Goal: Task Accomplishment & Management: Manage account settings

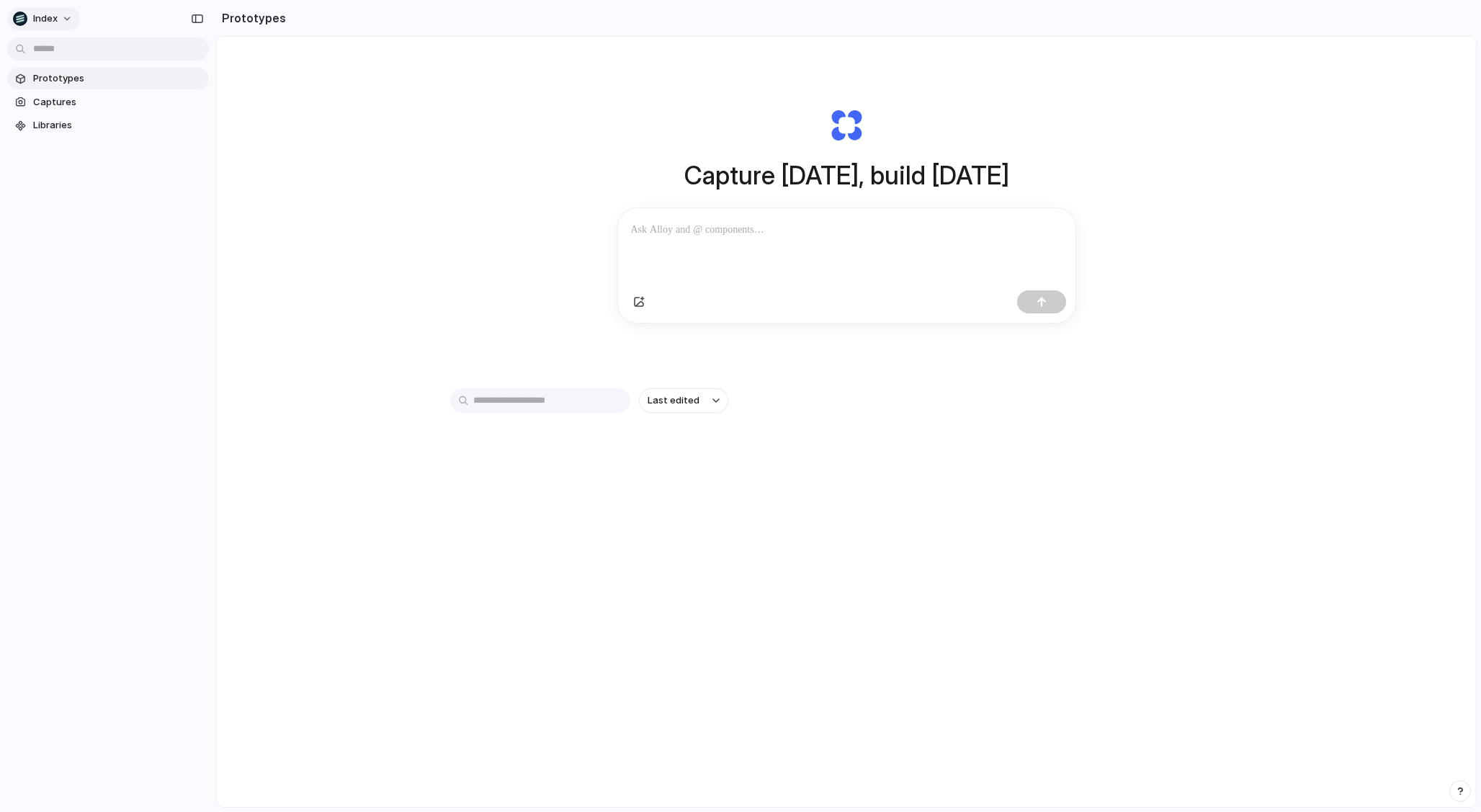
click at [57, 18] on button "Index" at bounding box center [43, 18] width 73 height 23
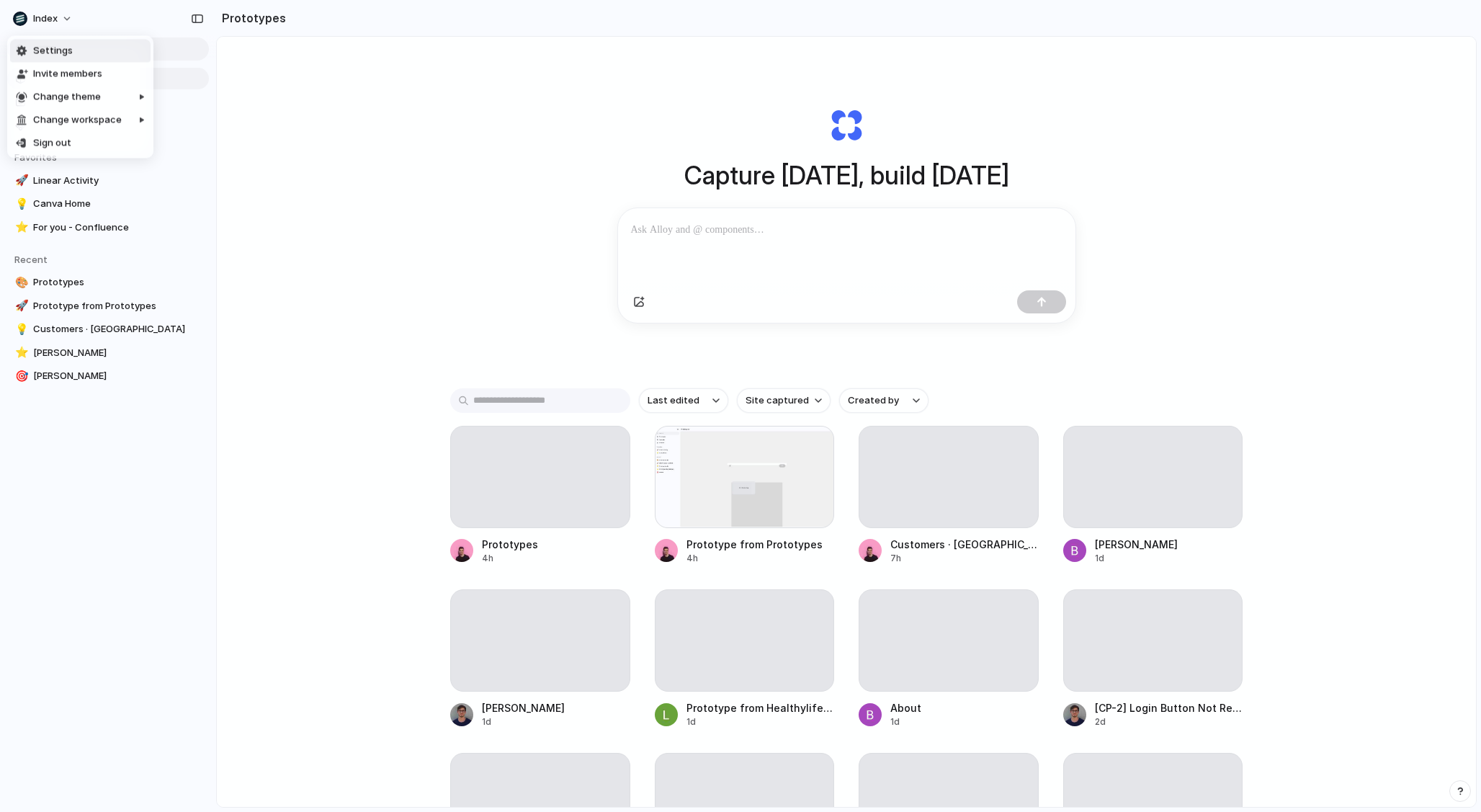
click at [62, 49] on span "Settings" at bounding box center [53, 51] width 40 height 15
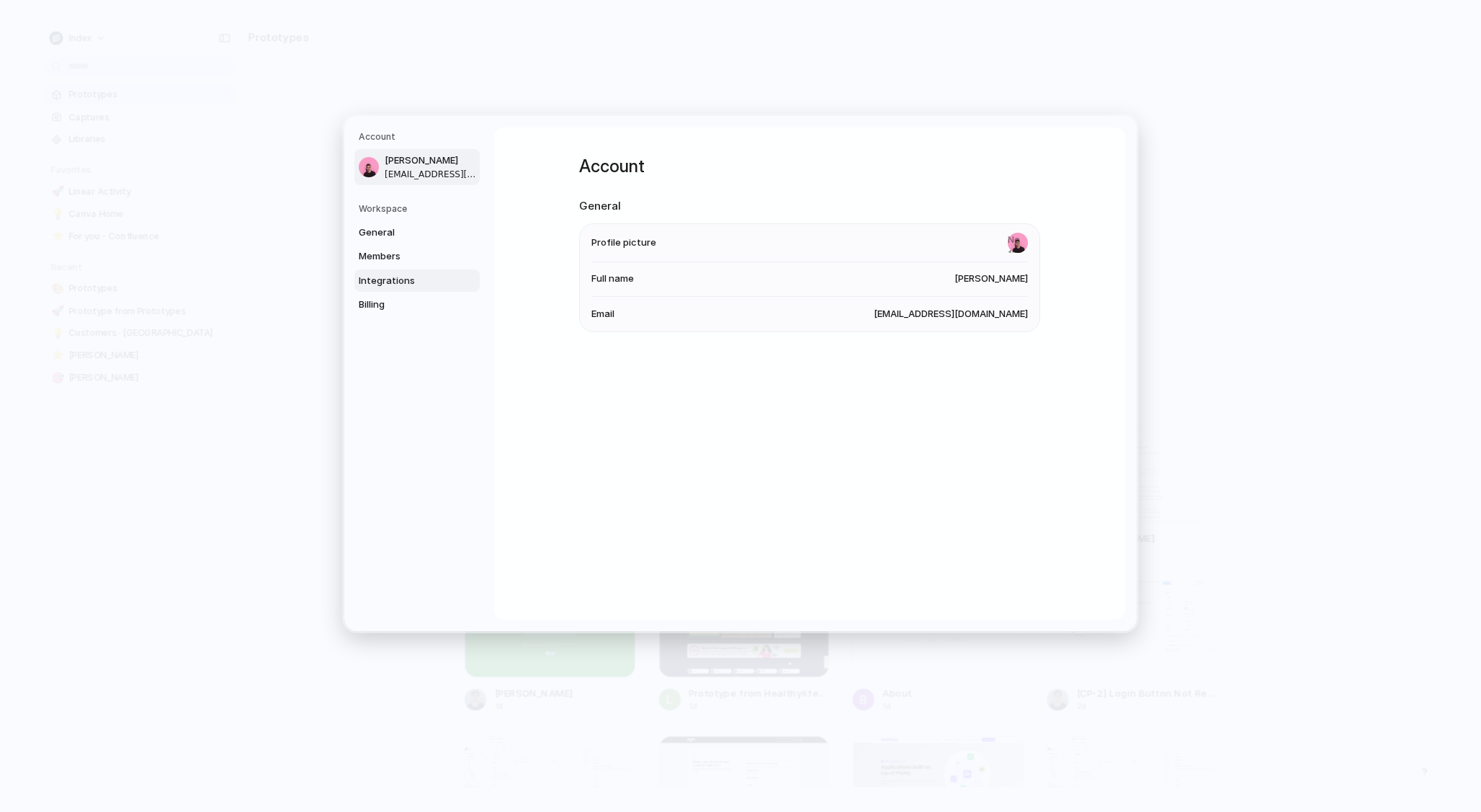
click at [417, 285] on span "Integrations" at bounding box center [405, 280] width 92 height 15
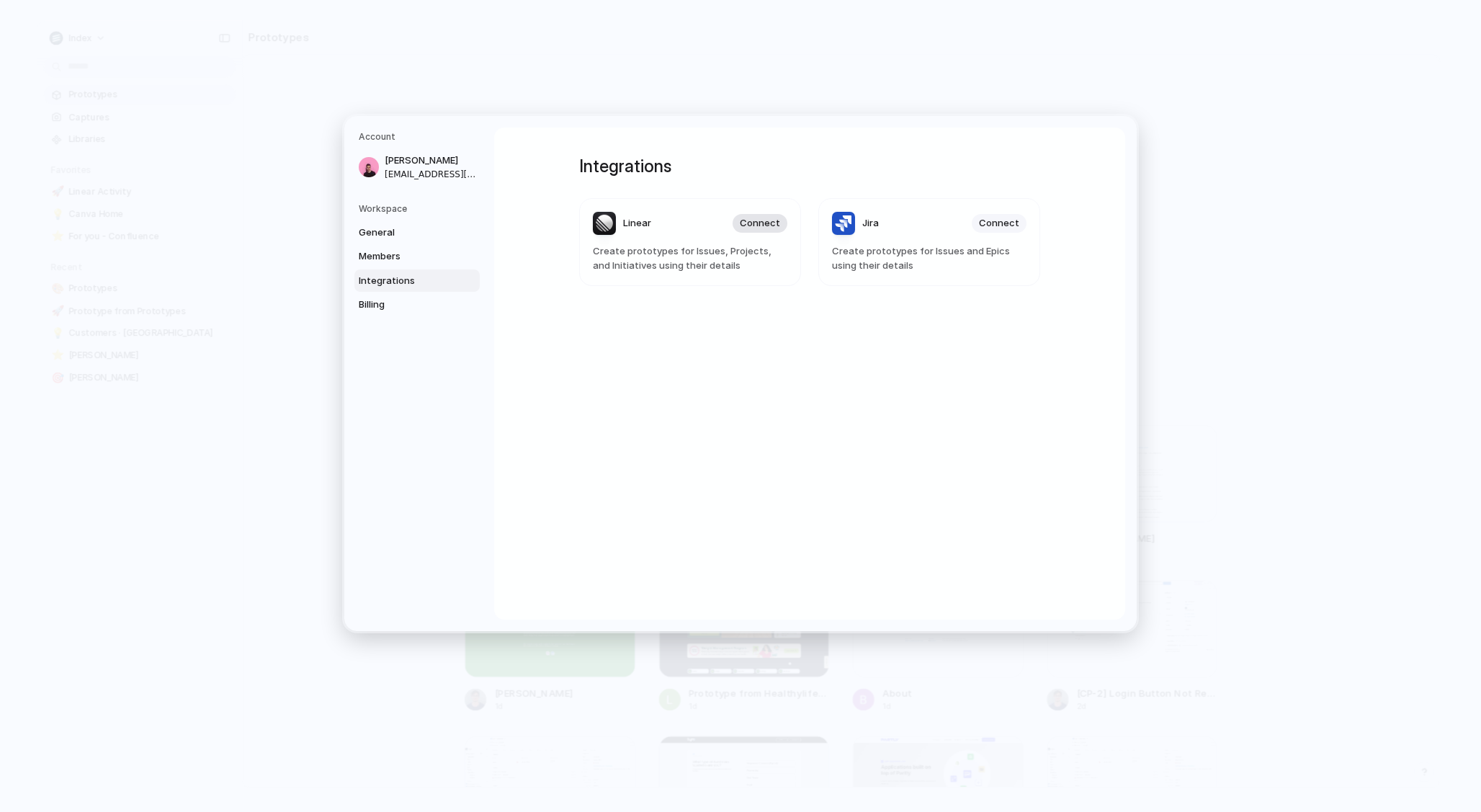
click at [774, 218] on span "Connect" at bounding box center [760, 223] width 41 height 15
click at [923, 390] on div "Integrations Linear Create prototypes for Issues, Projects, and Initiatives usi…" at bounding box center [809, 373] width 513 height 492
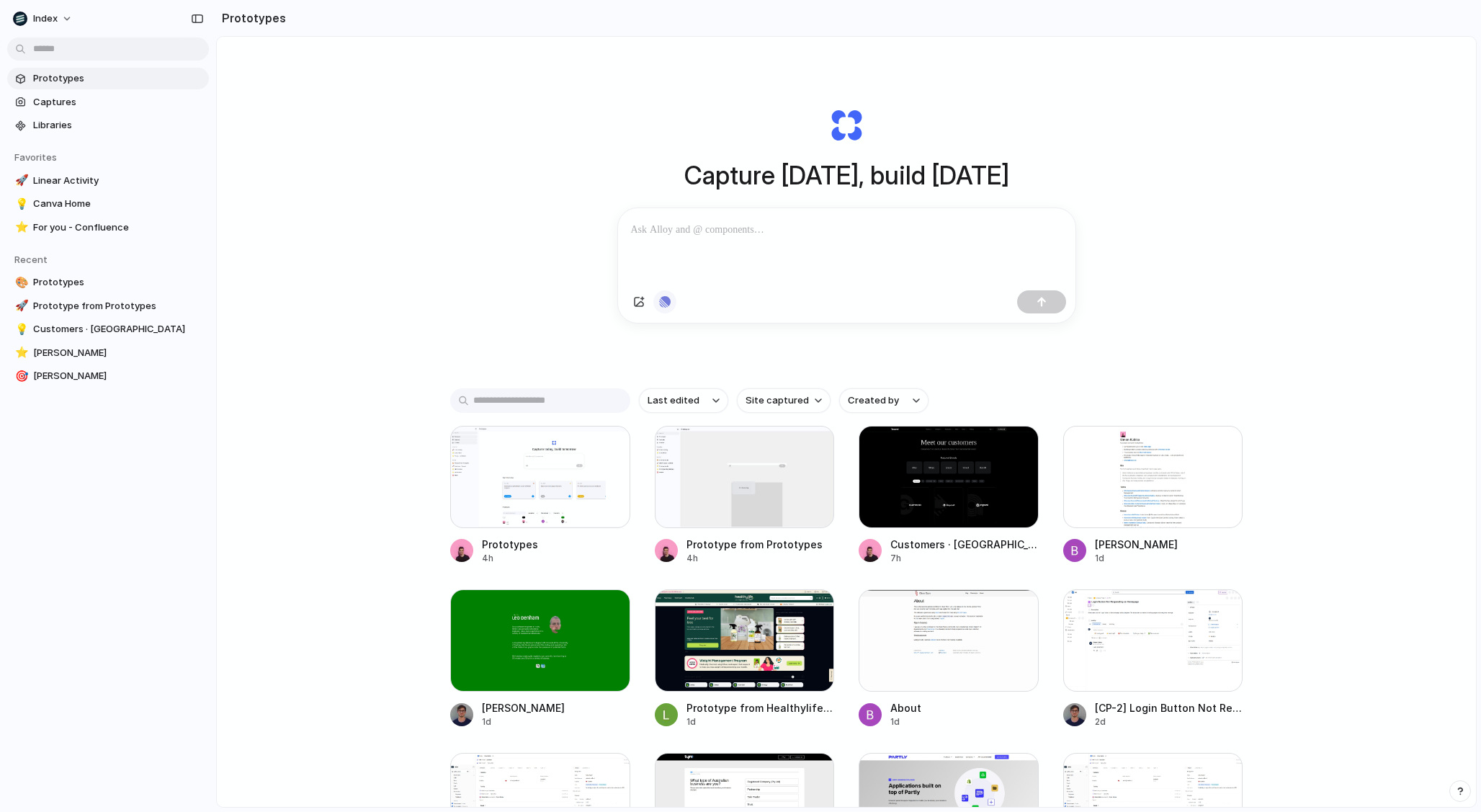
click at [660, 308] on div "button" at bounding box center [665, 301] width 11 height 11
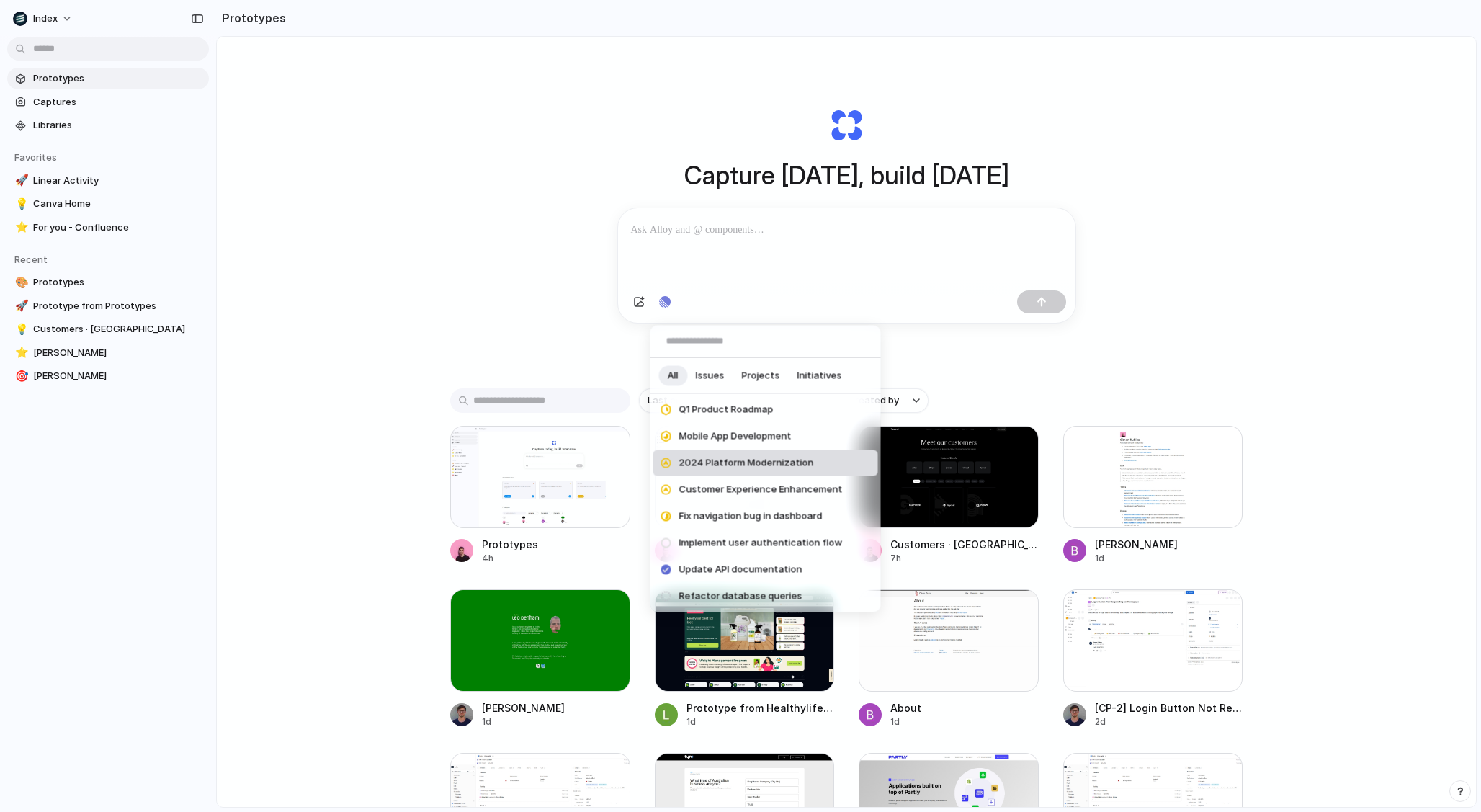
click at [707, 464] on span "2024 Platform Modernization" at bounding box center [746, 463] width 134 height 15
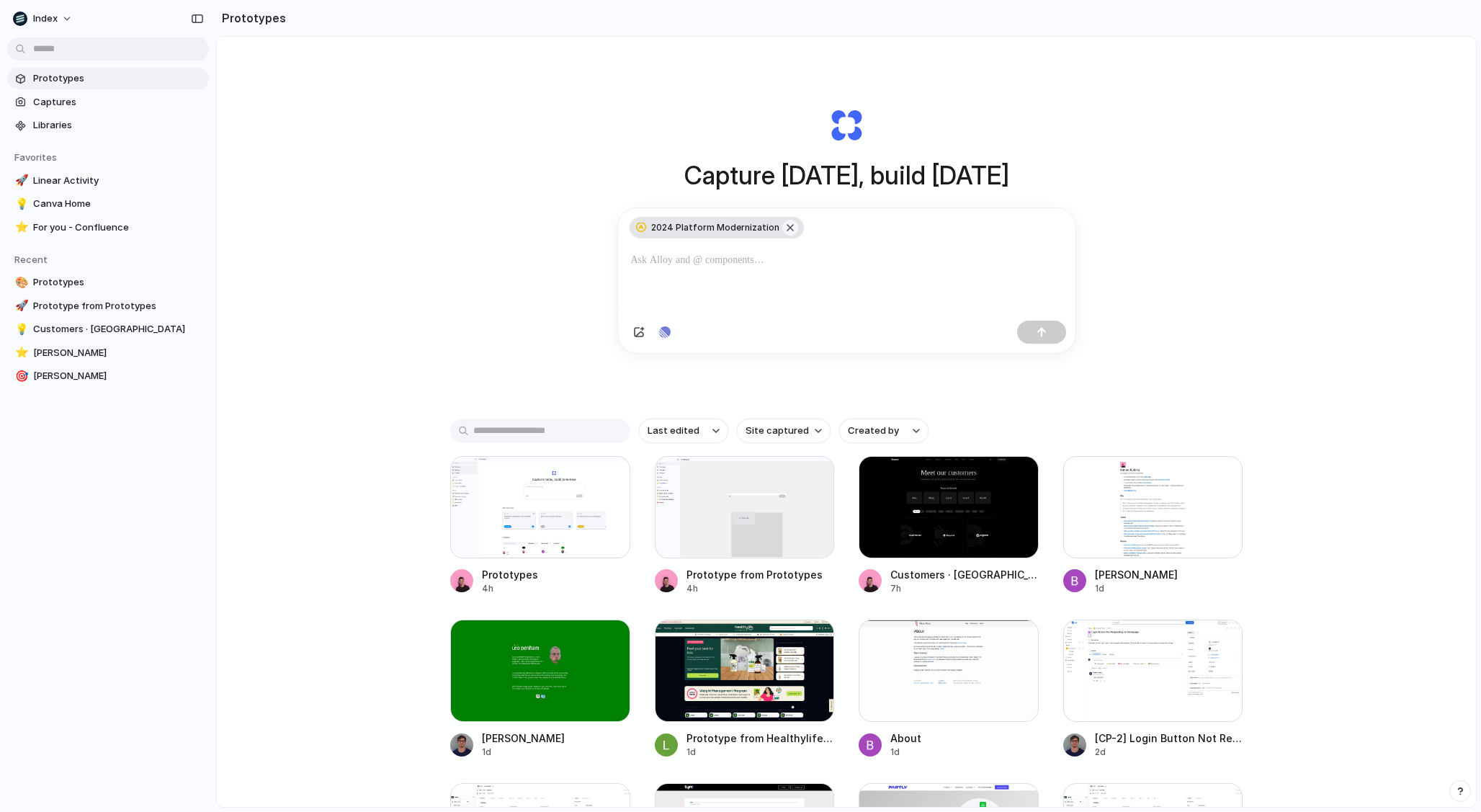
click at [783, 232] on button "button" at bounding box center [790, 227] width 16 height 16
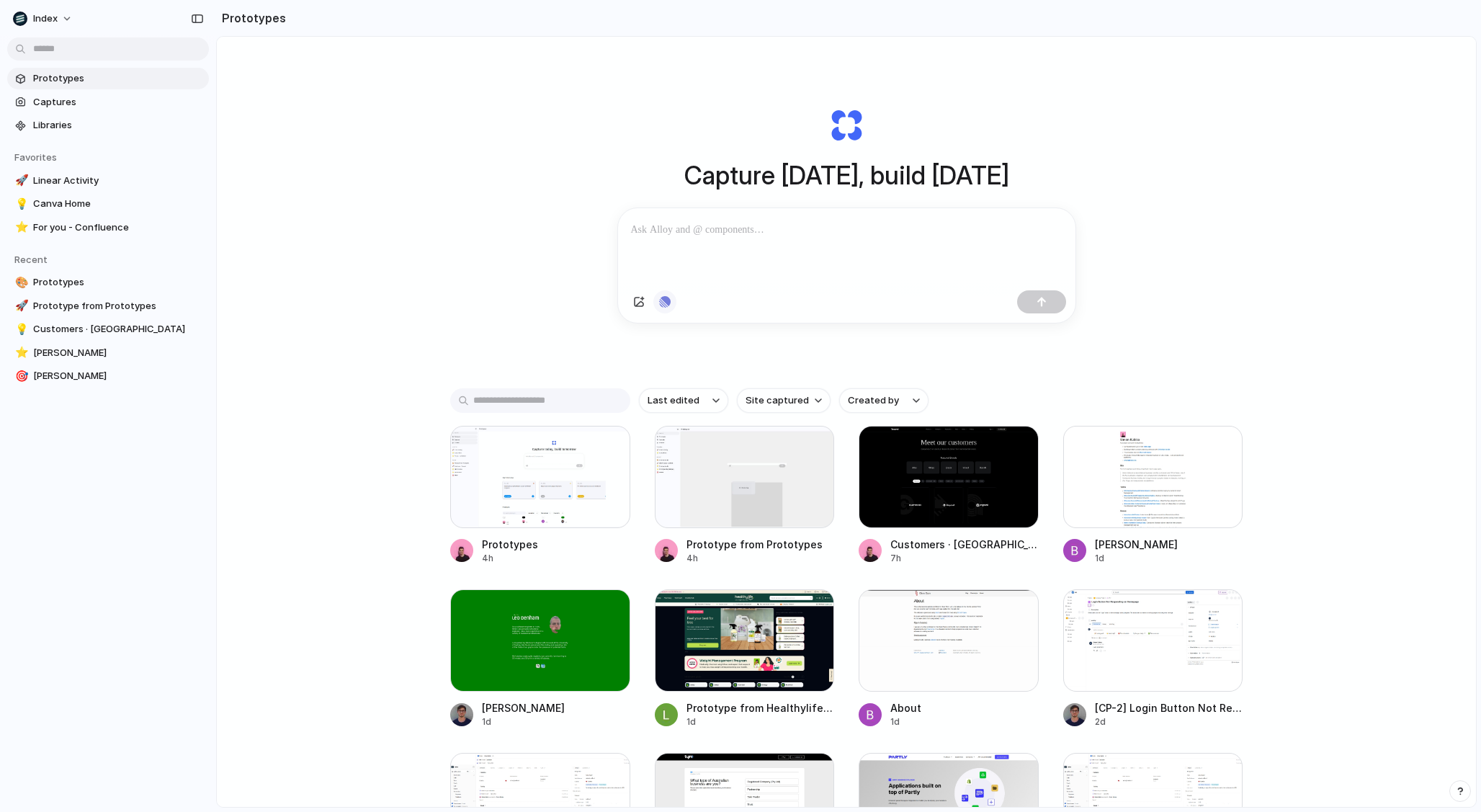
click at [659, 308] on div "button" at bounding box center [665, 301] width 11 height 11
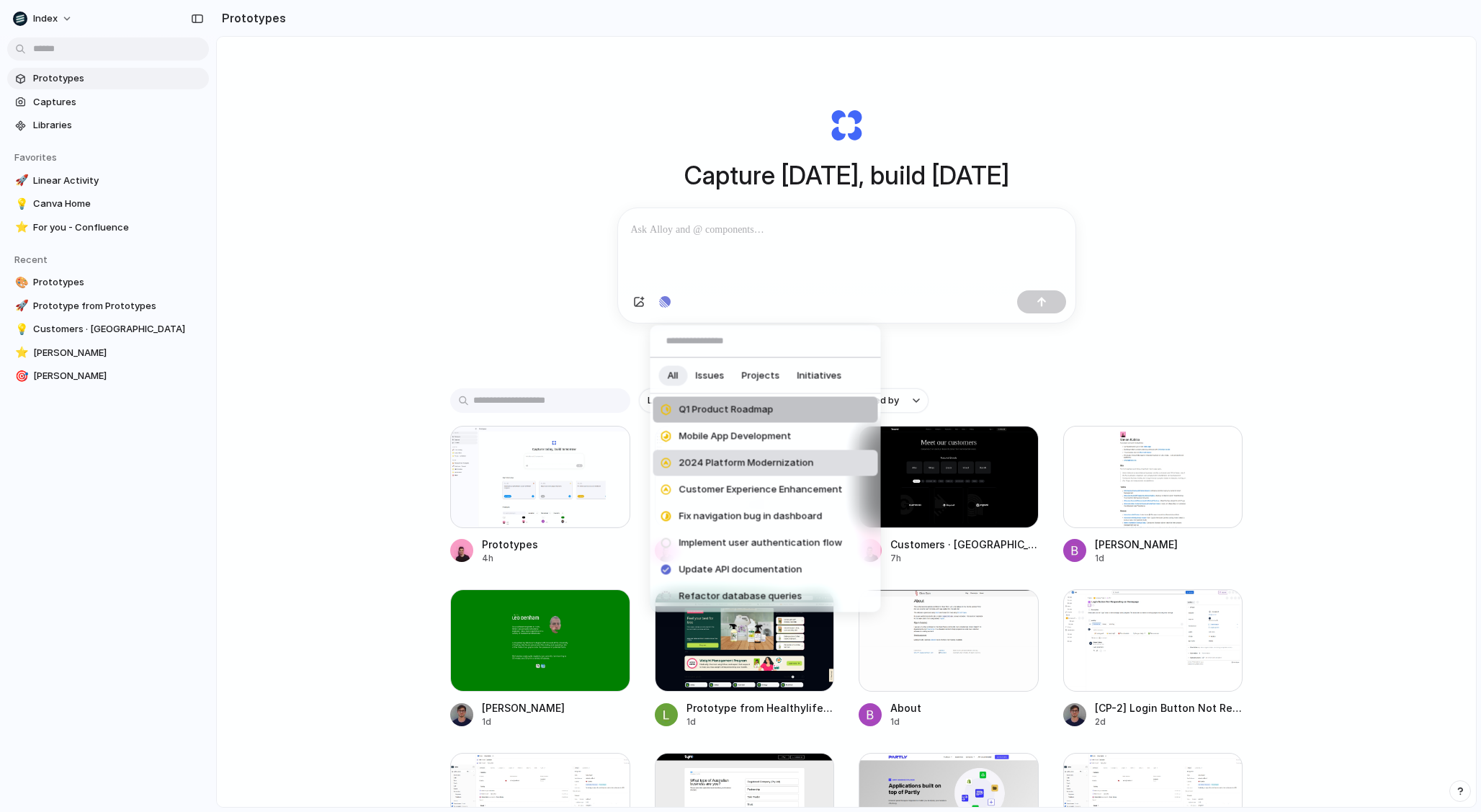
click at [780, 452] on li "2024 Platform Modernization" at bounding box center [765, 463] width 225 height 26
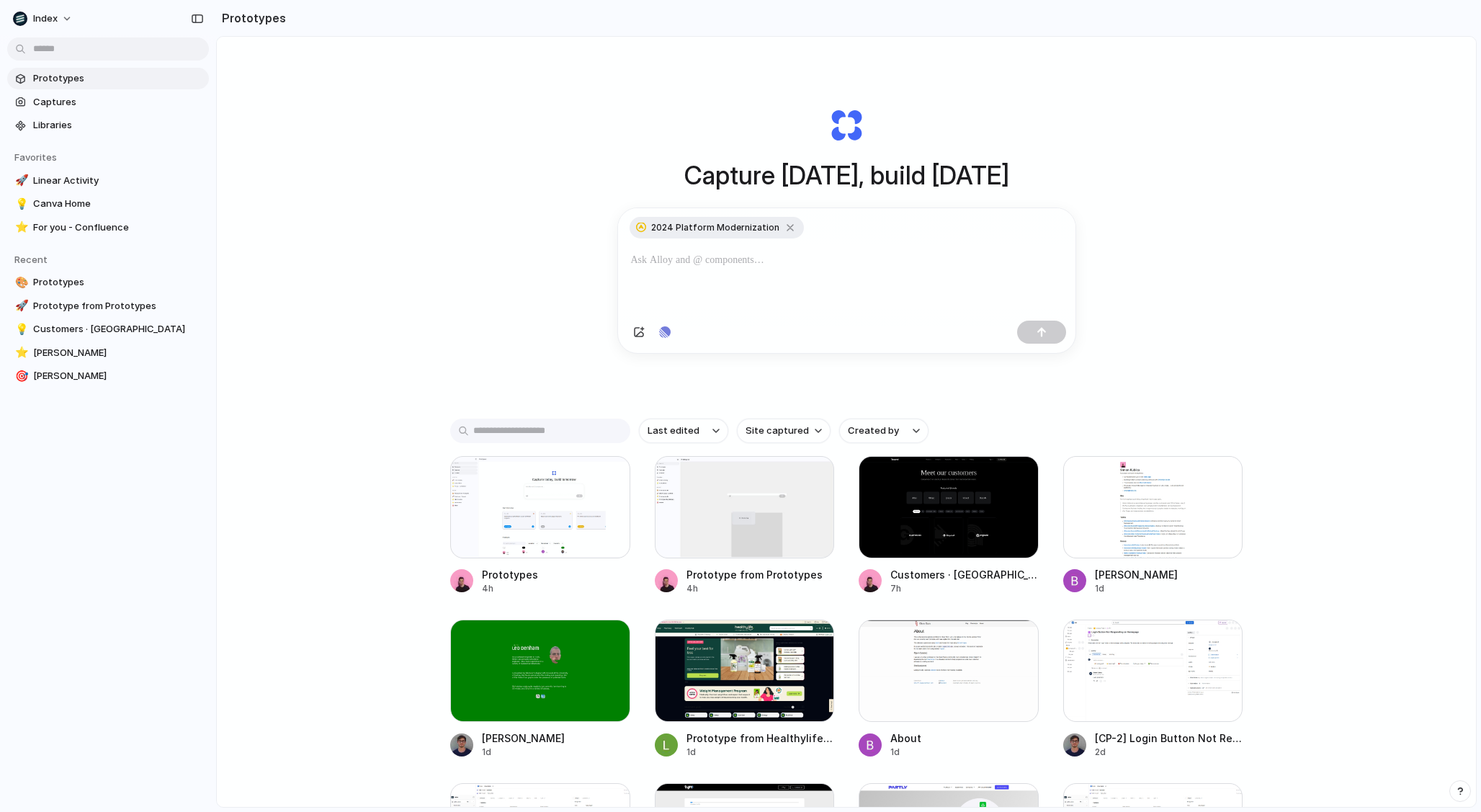
click at [531, 273] on div "Capture today, build tomorrow 2024 Platform Modernization Clone web app Clone s…" at bounding box center [846, 460] width 1259 height 847
